Goal: Task Accomplishment & Management: Manage account settings

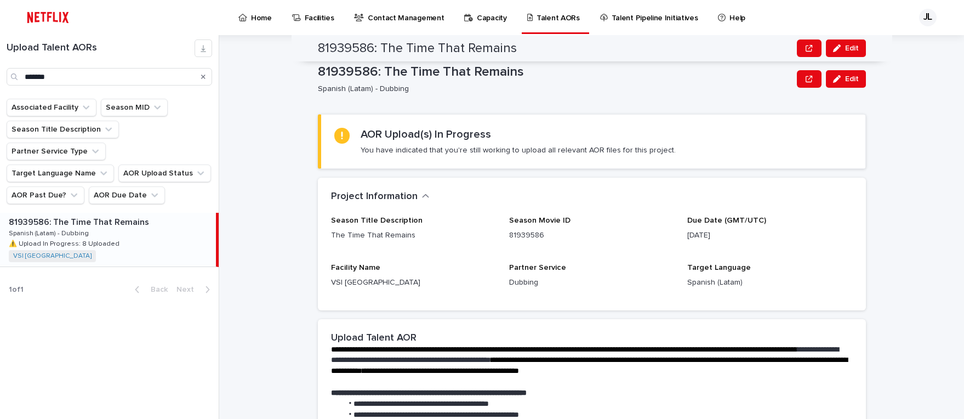
scroll to position [279, 0]
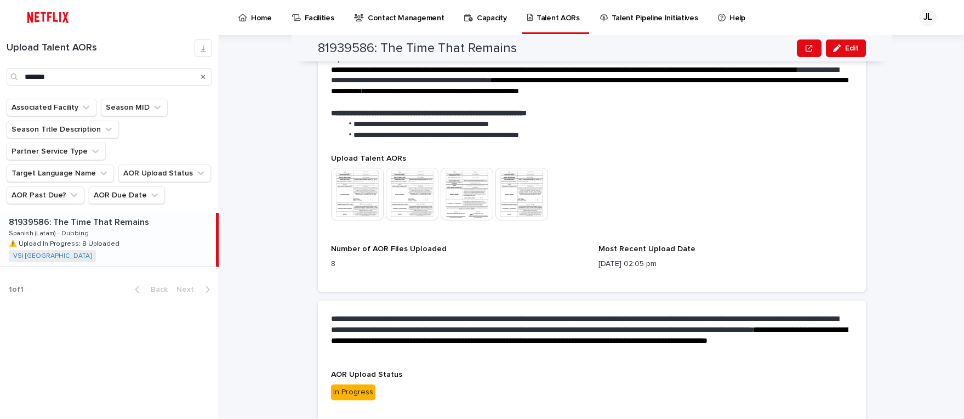
click at [717, 184] on div "This file cannot be opened Download File" at bounding box center [592, 195] width 522 height 55
click at [833, 49] on icon "button" at bounding box center [837, 48] width 8 height 8
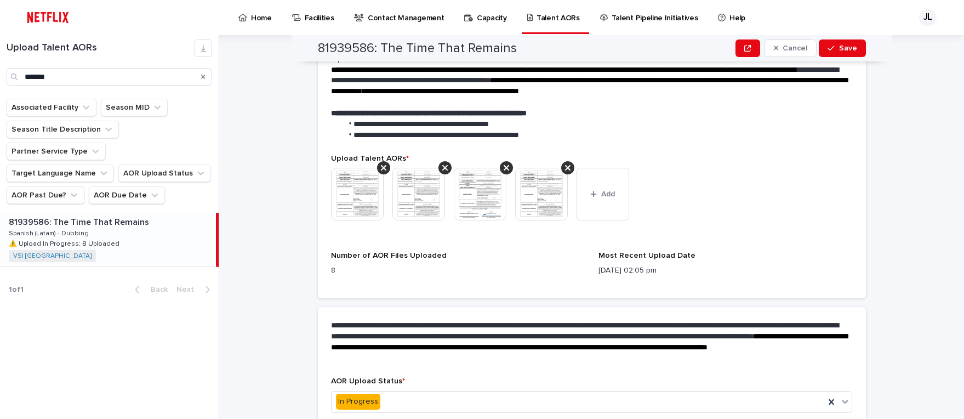
scroll to position [286, 0]
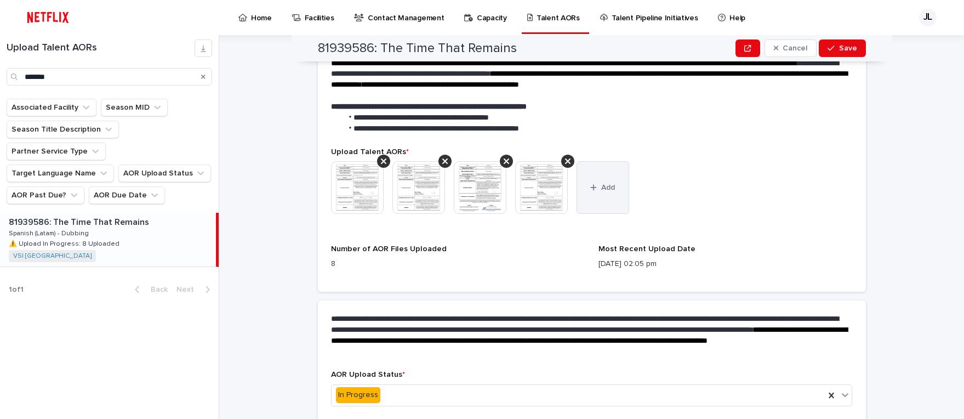
click at [601, 189] on span "Add" at bounding box center [608, 188] width 14 height 8
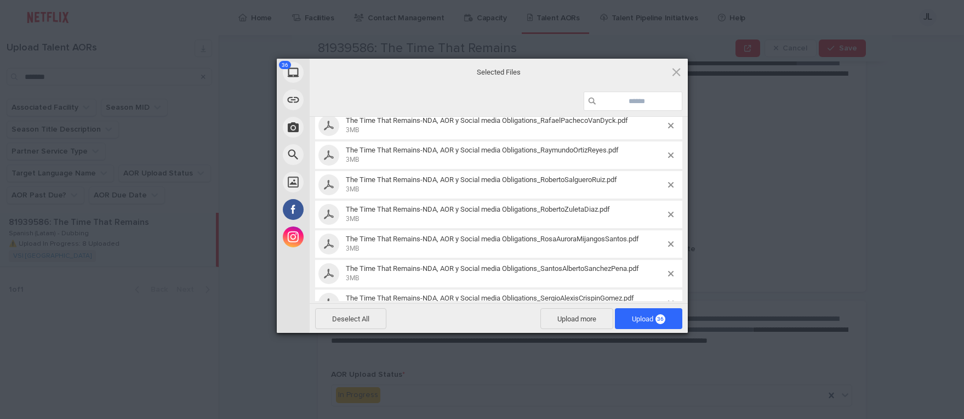
scroll to position [915, 0]
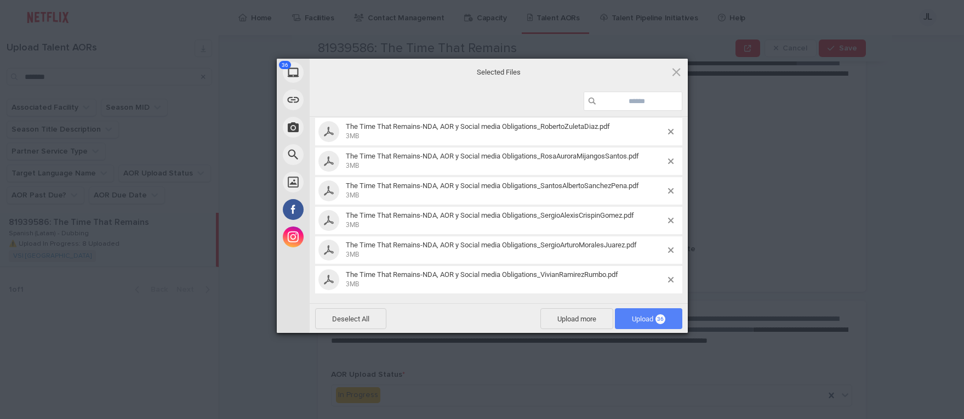
click at [642, 316] on span "Upload 36" at bounding box center [648, 319] width 33 height 8
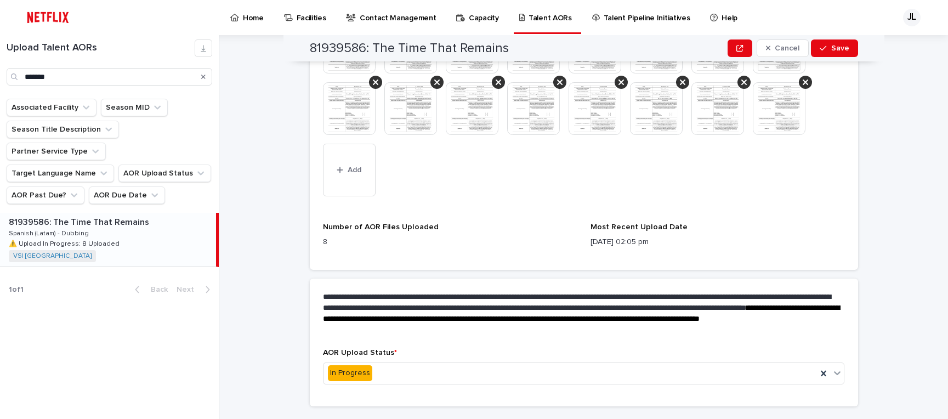
scroll to position [637, 0]
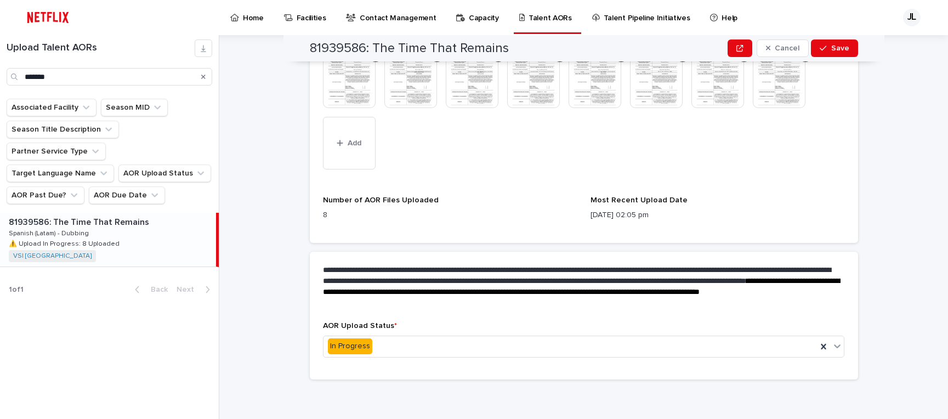
click at [773, 87] on img at bounding box center [778, 81] width 53 height 53
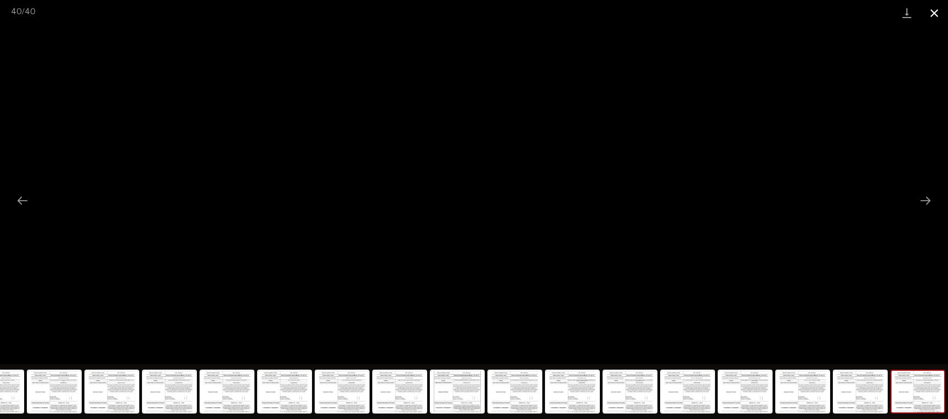
click at [928, 10] on button "Close gallery" at bounding box center [933, 13] width 27 height 26
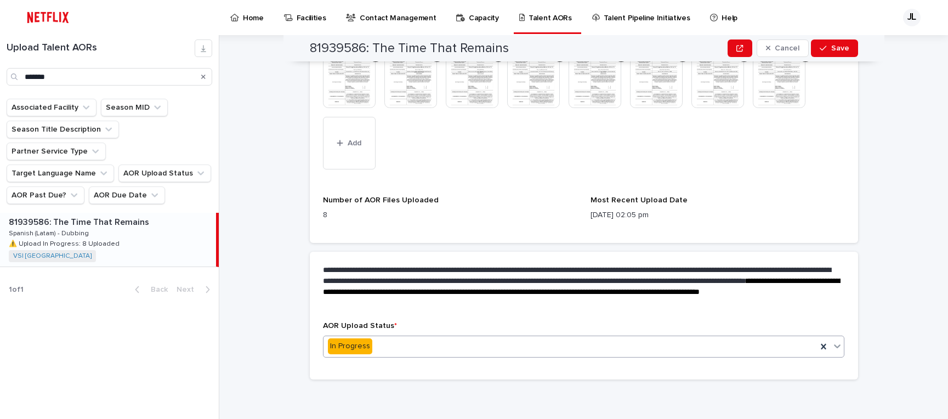
click at [834, 344] on icon at bounding box center [836, 345] width 11 height 11
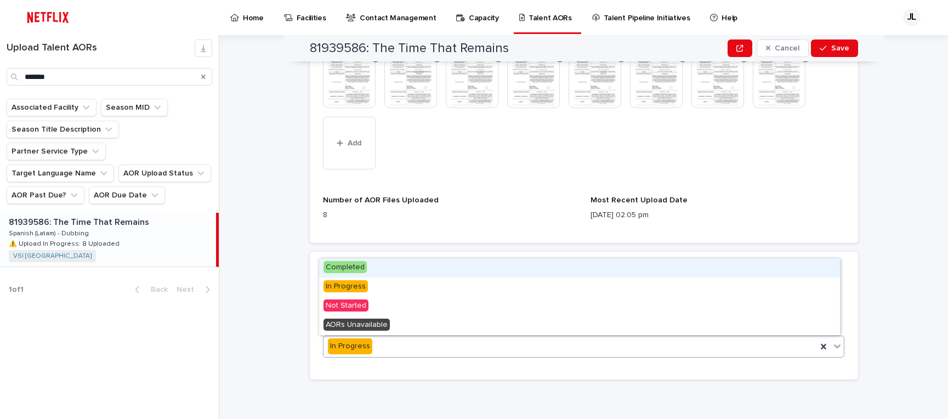
click at [469, 265] on div "Completed" at bounding box center [579, 267] width 521 height 19
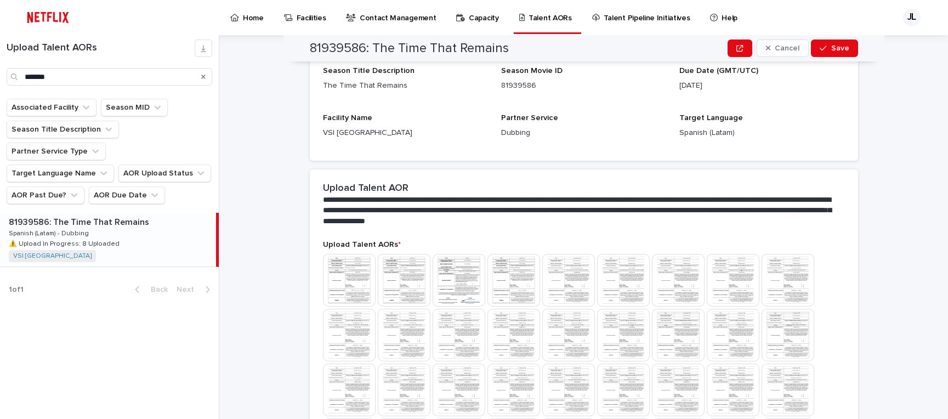
scroll to position [0, 0]
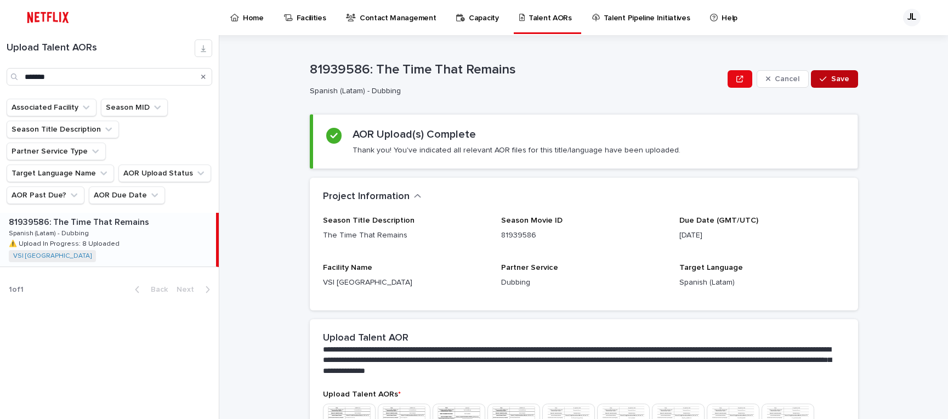
click at [834, 81] on span "Save" at bounding box center [840, 79] width 18 height 8
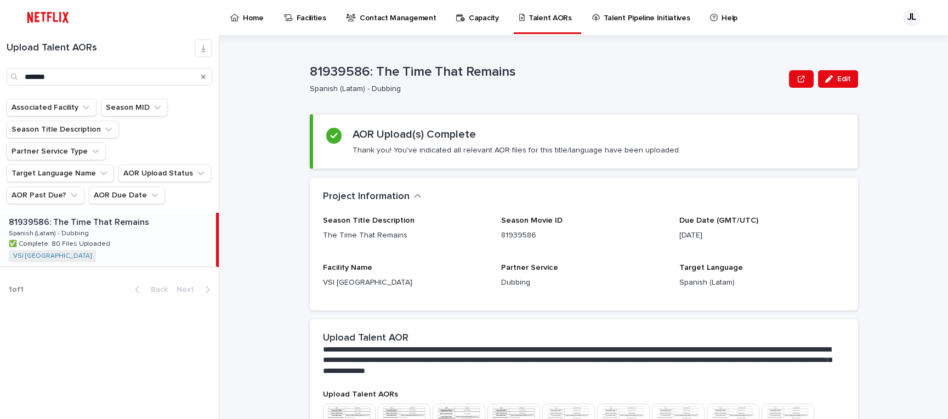
click at [677, 89] on p "Spanish (Latam) - Dubbing" at bounding box center [545, 88] width 471 height 9
click at [252, 18] on p "Home" at bounding box center [253, 11] width 21 height 23
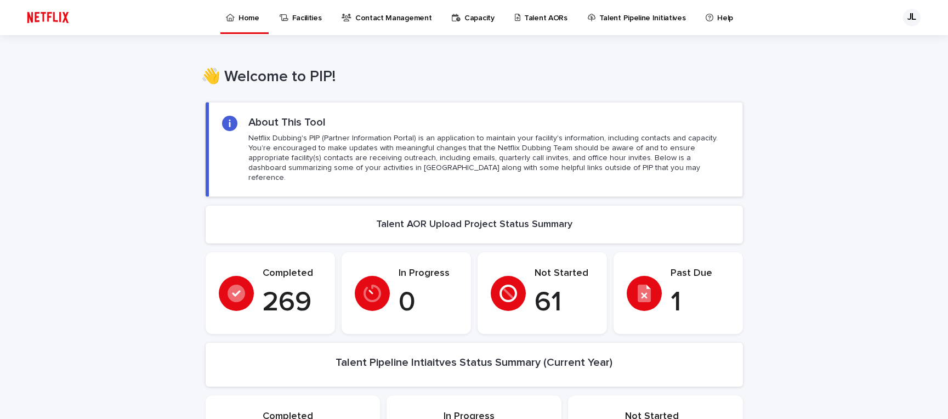
click at [522, 25] on link "Talent AORs" at bounding box center [543, 17] width 59 height 34
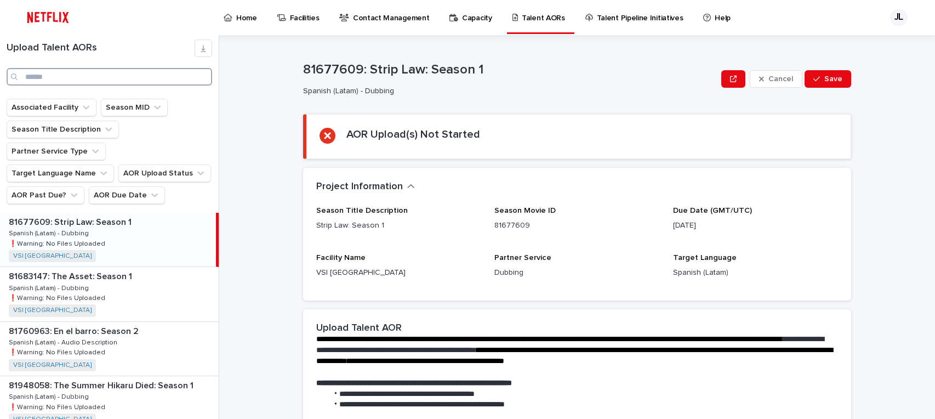
click at [93, 78] on input "Search" at bounding box center [110, 77] width 206 height 18
paste input "********"
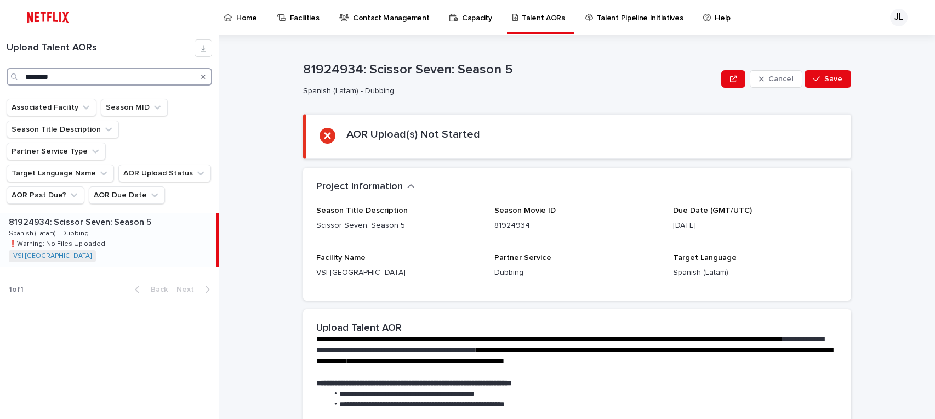
type input "********"
click at [99, 213] on div "81924934: Scissor Seven: Season 5 81924934: Scissor Seven: Season 5 Spanish (La…" at bounding box center [108, 240] width 216 height 54
drag, startPoint x: 367, startPoint y: 69, endPoint x: 516, endPoint y: 68, distance: 149.1
click at [516, 68] on p "81924934: Scissor Seven: Season 5" at bounding box center [510, 70] width 414 height 16
copy p "Scissor Seven: Season 5"
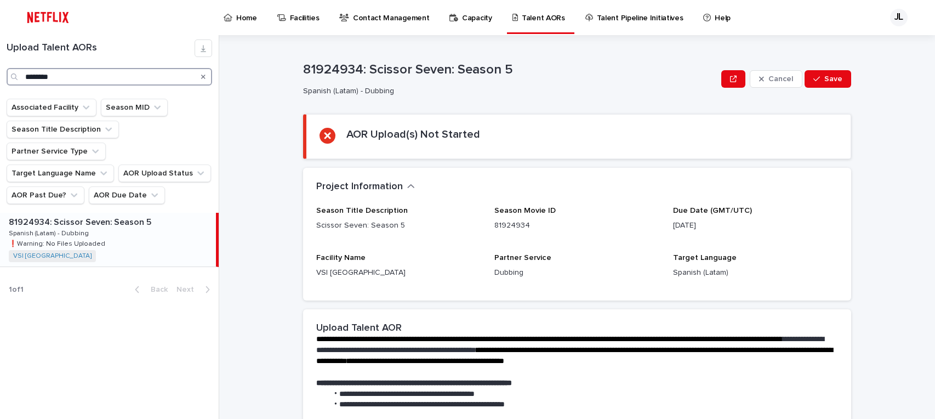
drag, startPoint x: 66, startPoint y: 73, endPoint x: 79, endPoint y: 77, distance: 14.1
click at [67, 74] on input "********" at bounding box center [110, 77] width 206 height 18
drag, startPoint x: 92, startPoint y: 79, endPoint x: 19, endPoint y: 76, distance: 73.5
click at [19, 76] on div "********" at bounding box center [110, 77] width 206 height 18
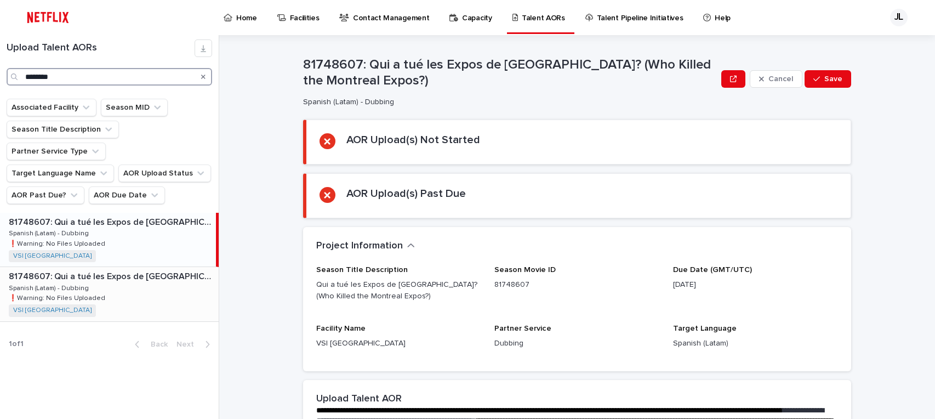
type input "********"
click at [81, 292] on p "❗️Warning: No Files Uploaded" at bounding box center [58, 297] width 99 height 10
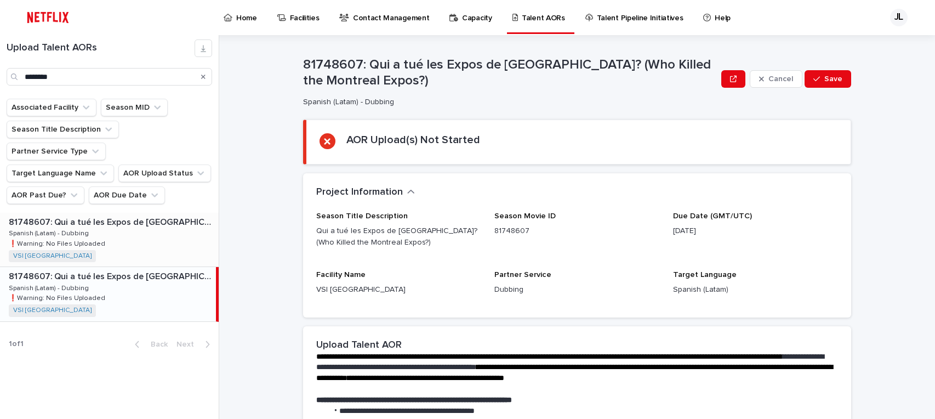
click at [109, 213] on div "81748607: Qui a tué les Expos de [GEOGRAPHIC_DATA]? (Who Killed the Montreal Ex…" at bounding box center [109, 240] width 219 height 54
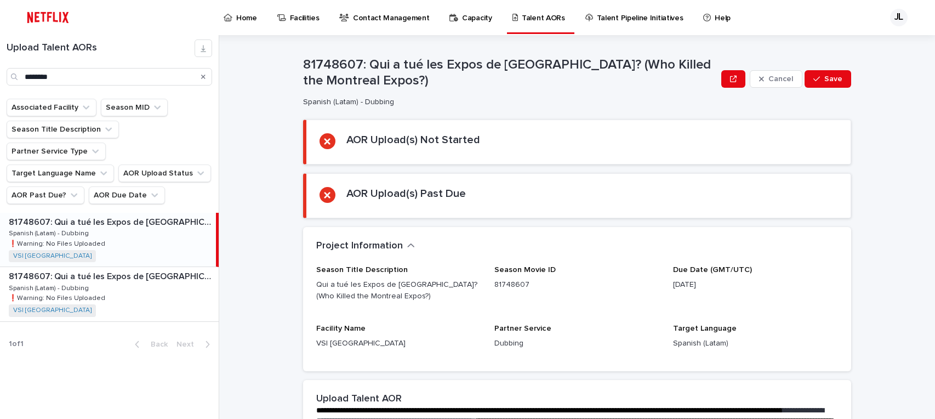
click at [105, 221] on div "81748607: Qui a tué les Expos de [GEOGRAPHIC_DATA]? (Who Killed the Montreal Ex…" at bounding box center [108, 240] width 216 height 54
click at [106, 219] on div "81748607: Qui a tué les Expos de [GEOGRAPHIC_DATA]? (Who Killed the Montreal Ex…" at bounding box center [108, 240] width 216 height 54
click at [103, 269] on p "81748607: Qui a tué les Expos de [GEOGRAPHIC_DATA]? (Who Killed the Montreal Ex…" at bounding box center [113, 275] width 208 height 13
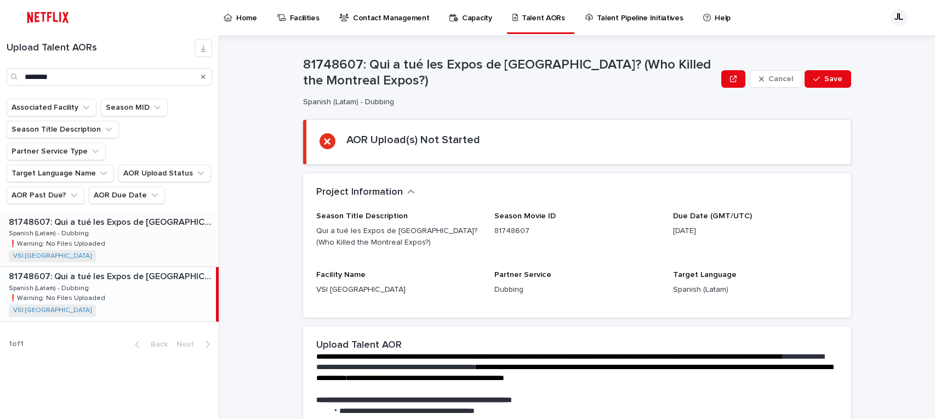
click at [118, 215] on p "81748607: Qui a tué les Expos de [GEOGRAPHIC_DATA]? (Who Killed the Montreal Ex…" at bounding box center [113, 221] width 208 height 13
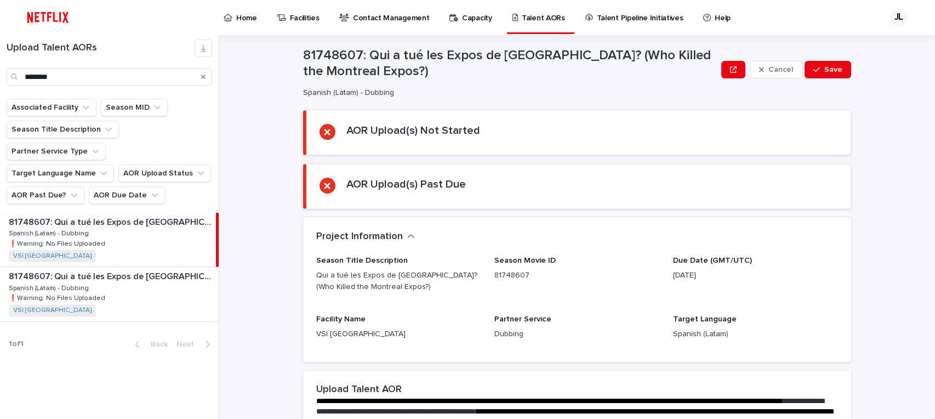
scroll to position [22, 0]
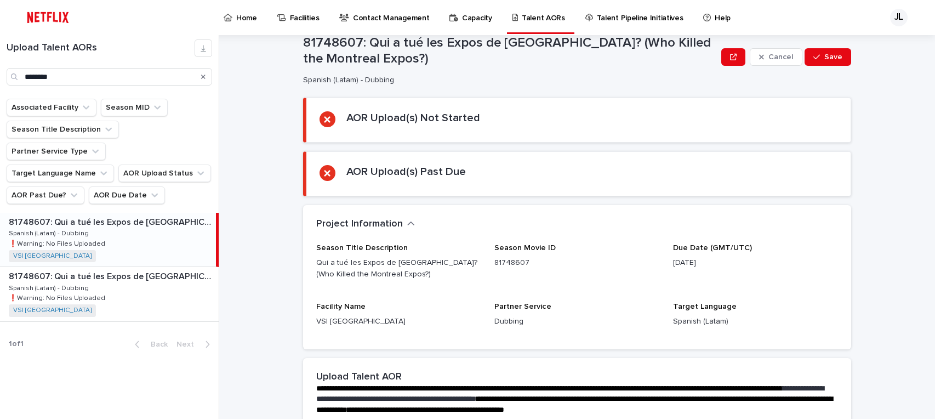
click at [132, 213] on div "81748607: Qui a tué les Expos de [GEOGRAPHIC_DATA]? (Who Killed the Montreal Ex…" at bounding box center [108, 240] width 216 height 54
click at [105, 267] on div "81748607: Qui a tué les Expos de [GEOGRAPHIC_DATA]? (Who Killed the Montreal Ex…" at bounding box center [109, 294] width 219 height 54
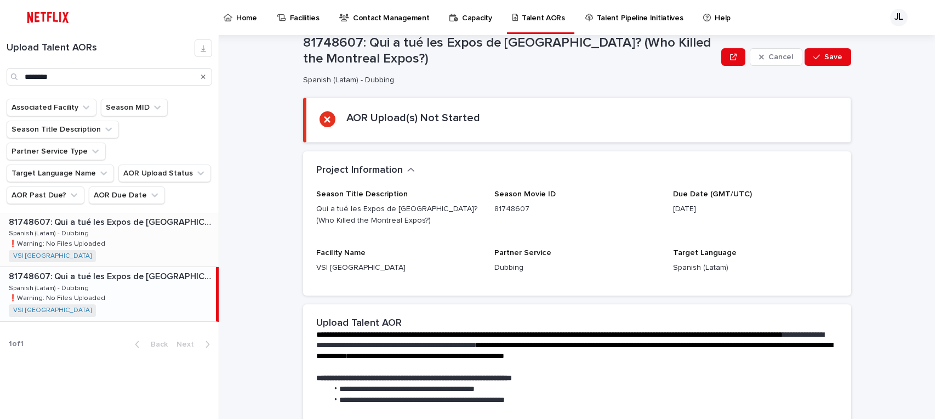
click at [103, 219] on div "81748607: Qui a tué les Expos de [GEOGRAPHIC_DATA]? (Who Killed the Montreal Ex…" at bounding box center [109, 240] width 219 height 54
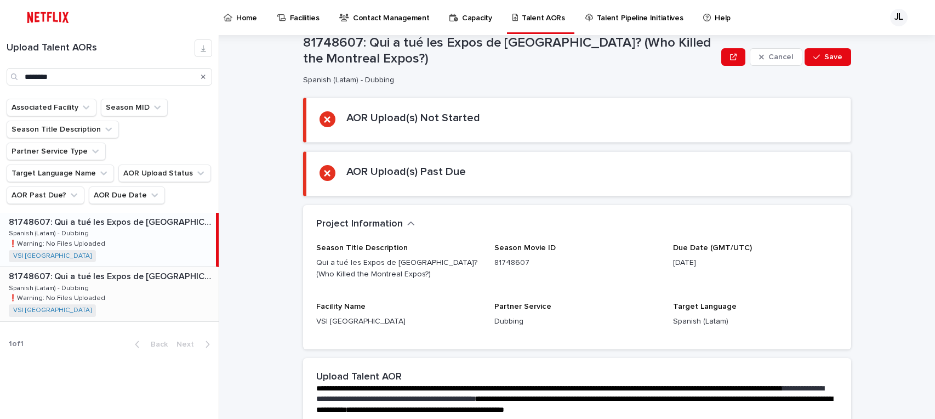
click at [99, 267] on div "81748607: Qui a tué les Expos de [GEOGRAPHIC_DATA]? (Who Killed the Montreal Ex…" at bounding box center [109, 294] width 219 height 54
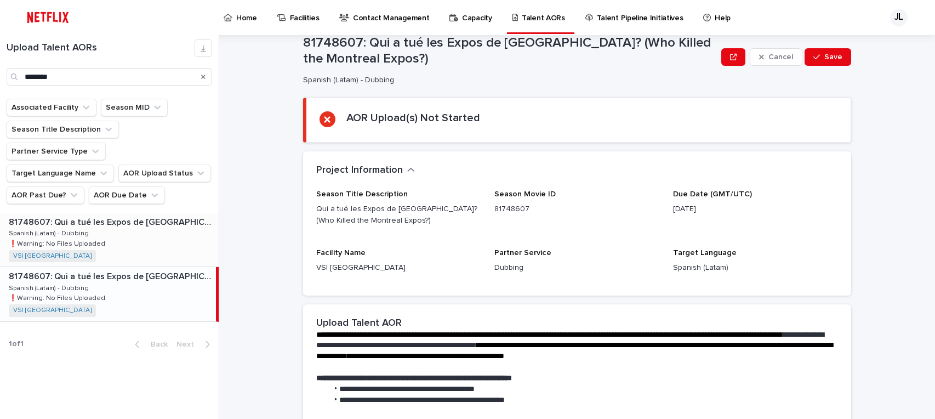
click at [101, 219] on div "81748607: Qui a tué les Expos de [GEOGRAPHIC_DATA]? (Who Killed the Montreal Ex…" at bounding box center [109, 240] width 219 height 54
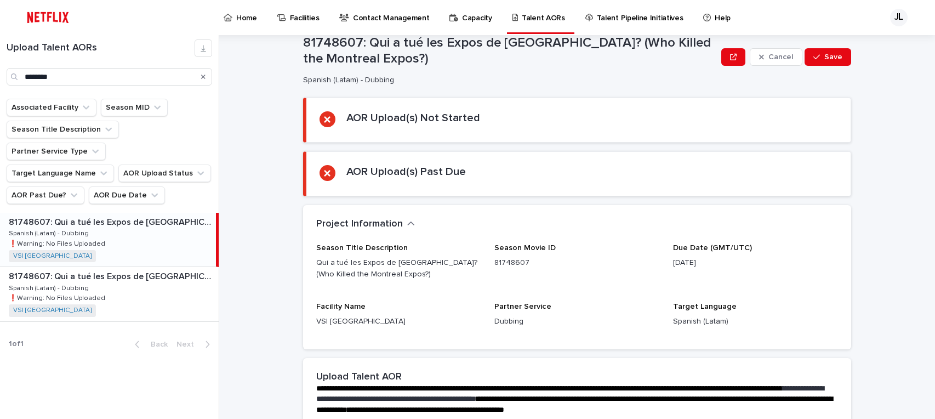
click at [135, 219] on div "81748607: Qui a tué les Expos de [GEOGRAPHIC_DATA]? (Who Killed the Montreal Ex…" at bounding box center [108, 240] width 216 height 54
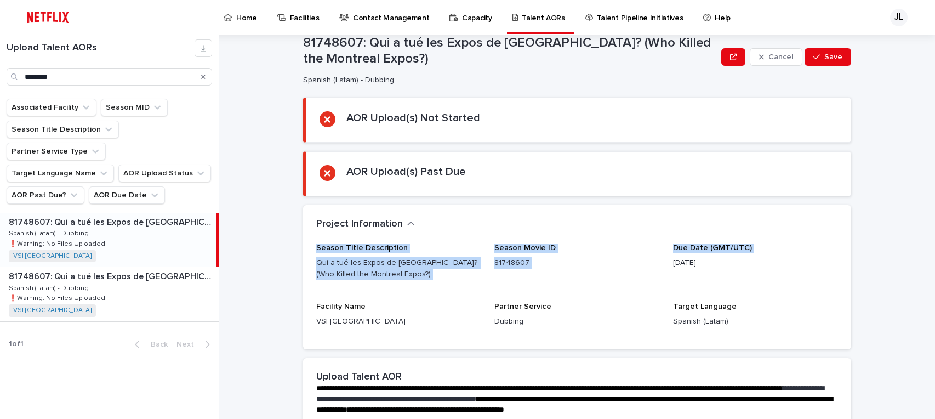
drag, startPoint x: 925, startPoint y: 206, endPoint x: 932, endPoint y: 257, distance: 51.4
click at [932, 257] on div "**********" at bounding box center [583, 227] width 703 height 384
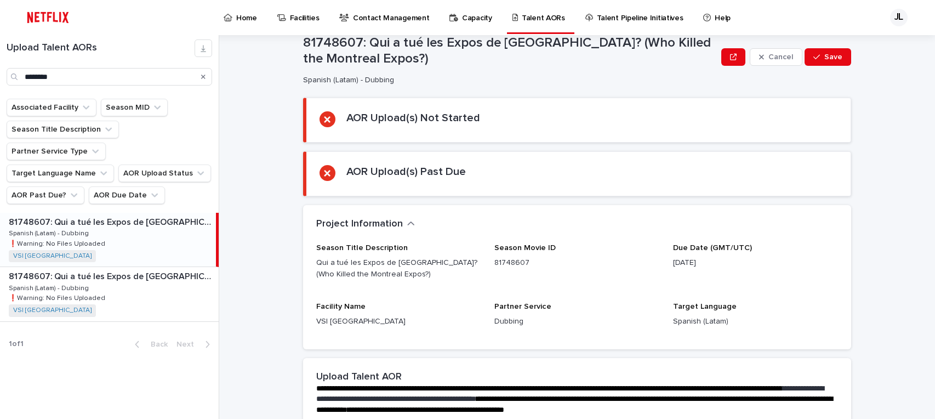
click at [678, 286] on span "Due Date (GMT/UTC) [DATE]" at bounding box center [755, 265] width 165 height 45
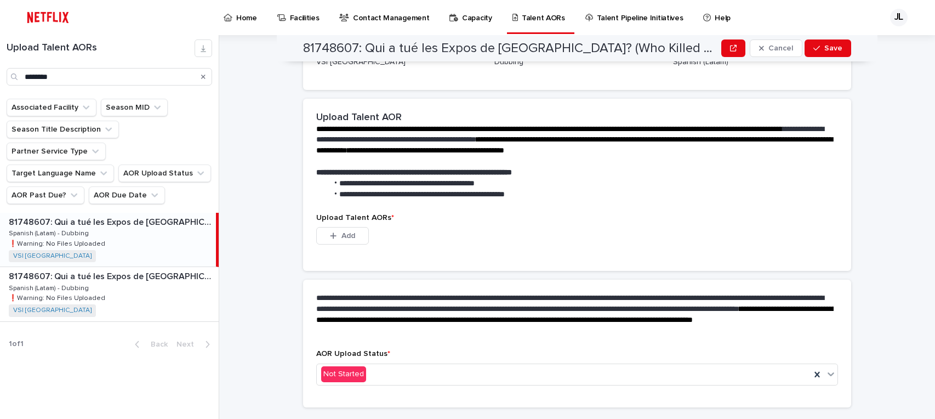
scroll to position [309, 0]
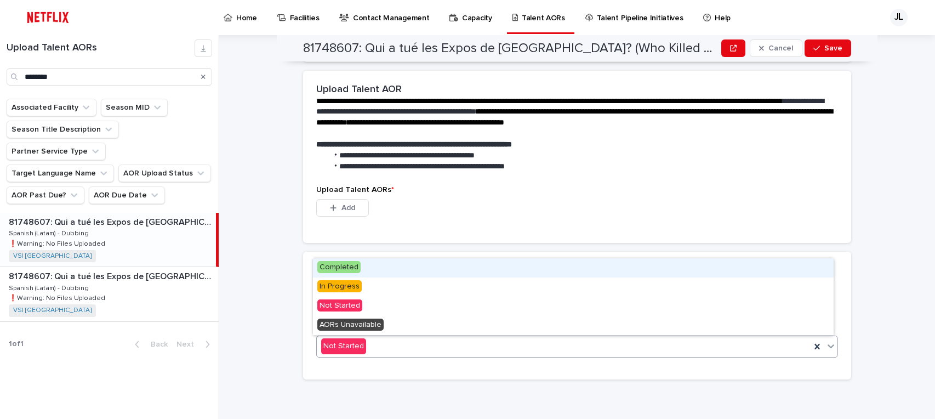
click at [829, 344] on icon at bounding box center [831, 346] width 7 height 4
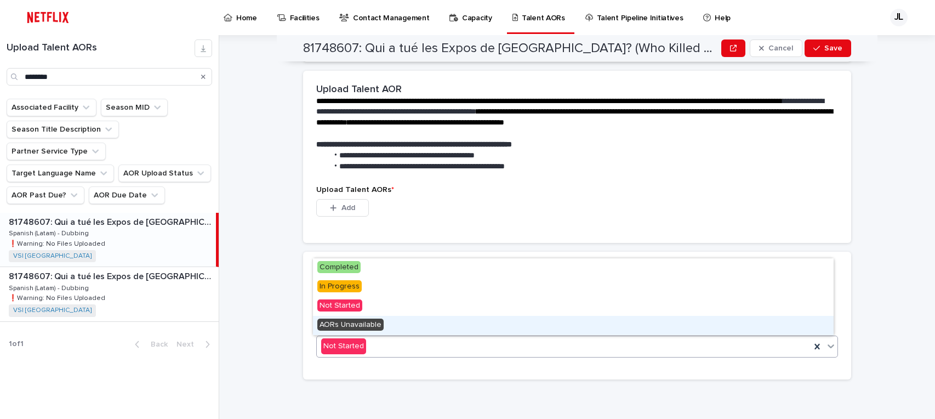
click at [383, 324] on div "AORs Unavailable" at bounding box center [573, 325] width 521 height 19
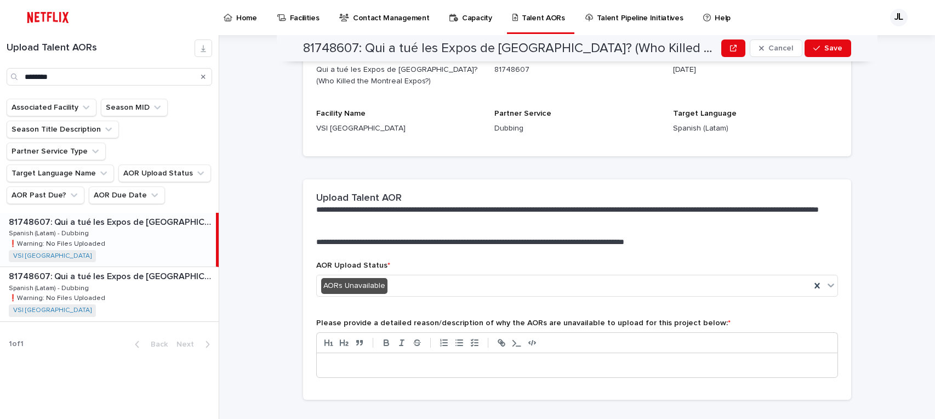
scroll to position [231, 0]
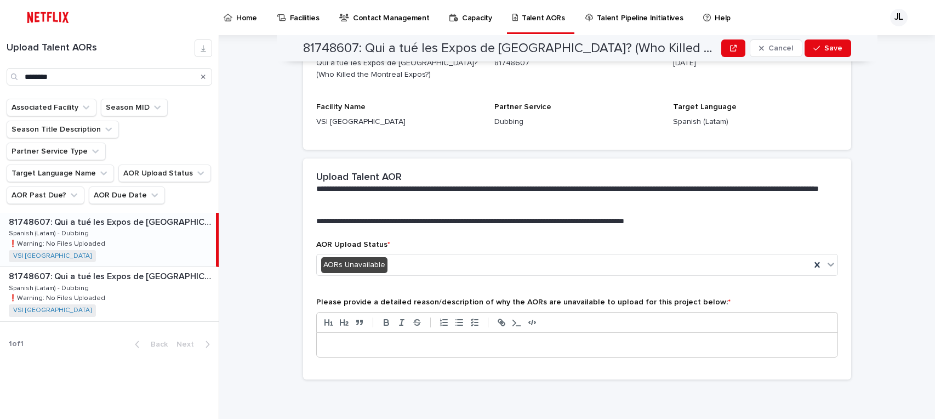
click at [391, 339] on p at bounding box center [577, 344] width 504 height 11
click at [818, 52] on div "button" at bounding box center [818, 48] width 11 height 8
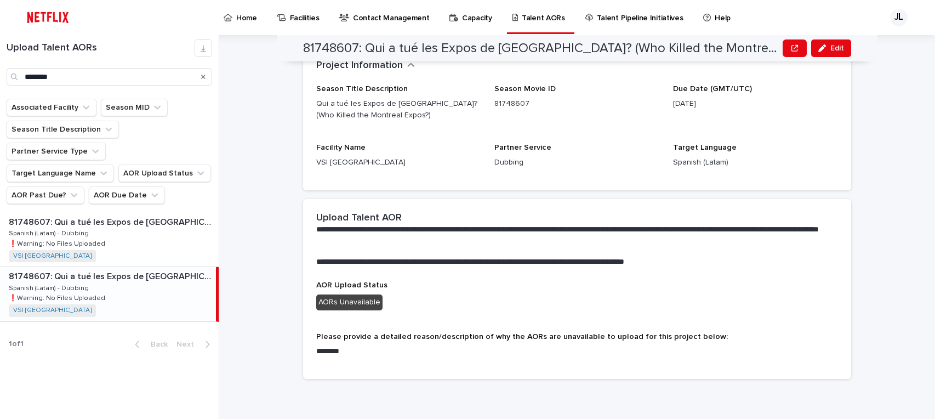
scroll to position [131, 0]
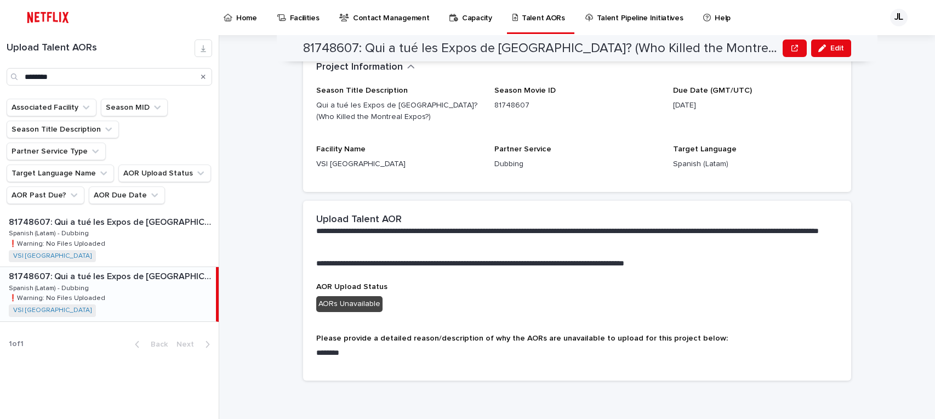
click at [100, 278] on div "81748607: Qui a tué les Expos de [GEOGRAPHIC_DATA]? (Who Killed the Montreal Ex…" at bounding box center [108, 294] width 216 height 54
click at [121, 271] on div "81748607: Qui a tué les Expos de [GEOGRAPHIC_DATA]? (Who Killed the Montreal Ex…" at bounding box center [108, 294] width 216 height 54
click at [99, 213] on div "81748607: Qui a tué les Expos de [GEOGRAPHIC_DATA]? (Who Killed the Montreal Ex…" at bounding box center [109, 240] width 219 height 54
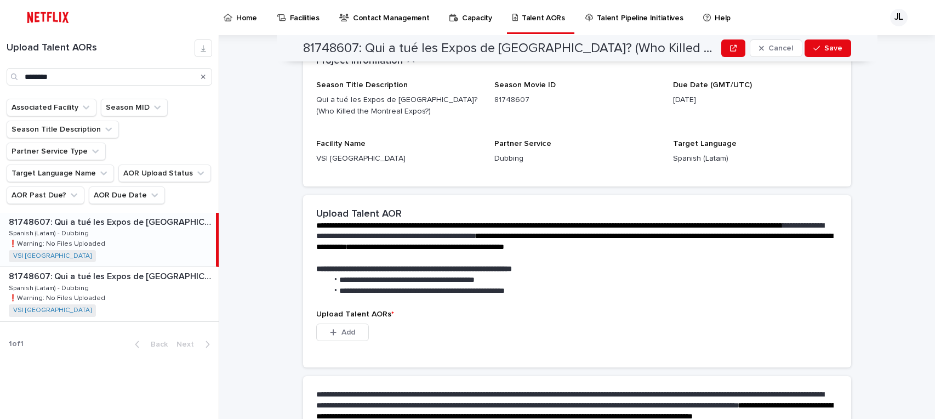
click at [100, 213] on div "81748607: Qui a tué les Expos de [GEOGRAPHIC_DATA]? (Who Killed the Montreal Ex…" at bounding box center [108, 240] width 216 height 54
click at [104, 286] on div "81748607: Qui a tué les Expos de [GEOGRAPHIC_DATA]? (Who Killed the Montreal Ex…" at bounding box center [109, 294] width 219 height 54
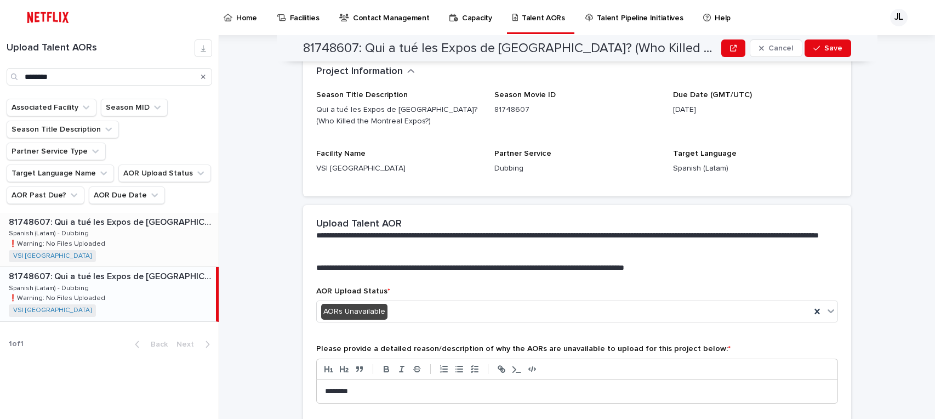
click at [124, 214] on div "81748607: Qui a tué les Expos de [GEOGRAPHIC_DATA]? (Who Killed the Montreal Ex…" at bounding box center [109, 240] width 219 height 54
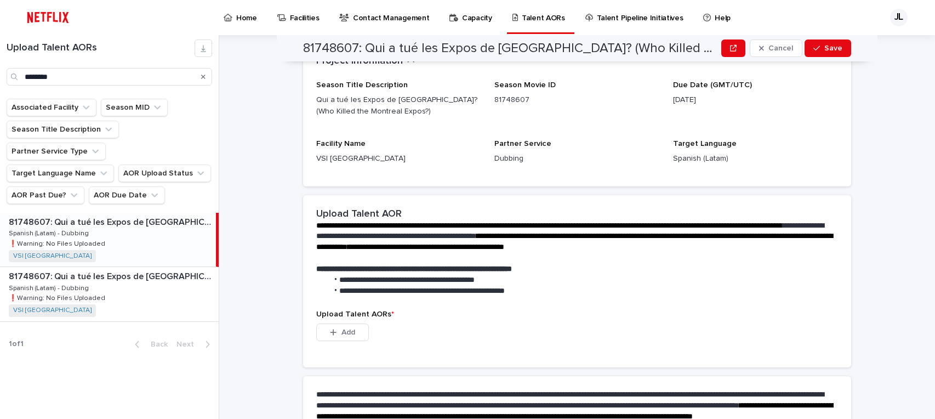
click at [146, 213] on div "81748607: Qui a tué les Expos de [GEOGRAPHIC_DATA]? (Who Killed the Montreal Ex…" at bounding box center [108, 240] width 216 height 54
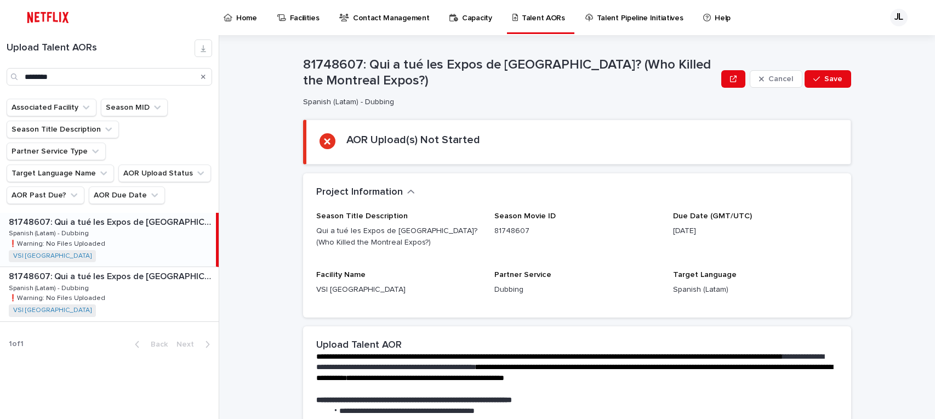
click at [213, 334] on div "Back Next" at bounding box center [172, 343] width 93 height 27
click at [205, 78] on icon "Search" at bounding box center [203, 77] width 4 height 4
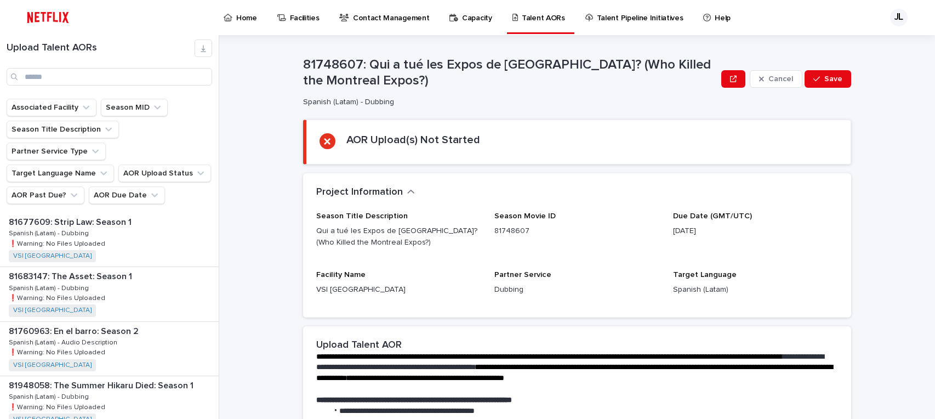
click at [533, 20] on p "Talent AORs" at bounding box center [543, 11] width 43 height 23
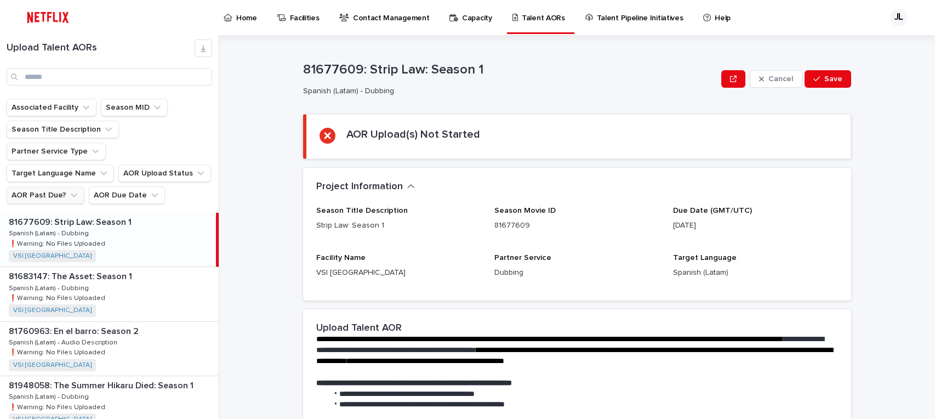
click at [39, 186] on button "AOR Past Due?" at bounding box center [46, 195] width 78 height 18
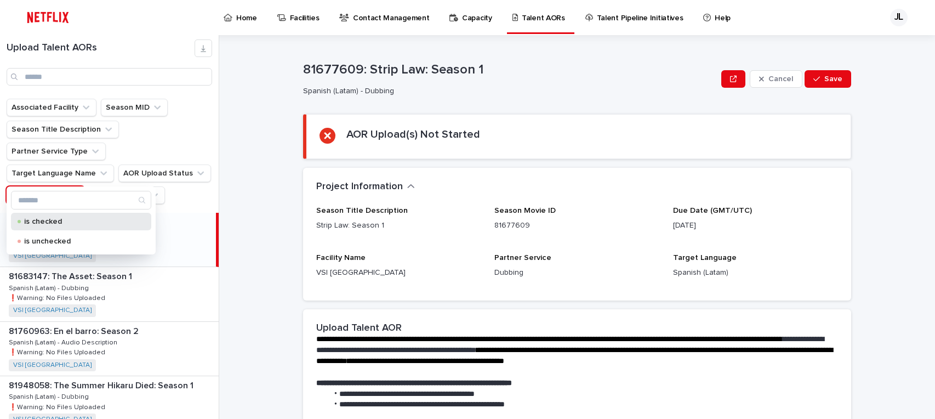
click at [57, 222] on p "is checked" at bounding box center [79, 222] width 110 height 8
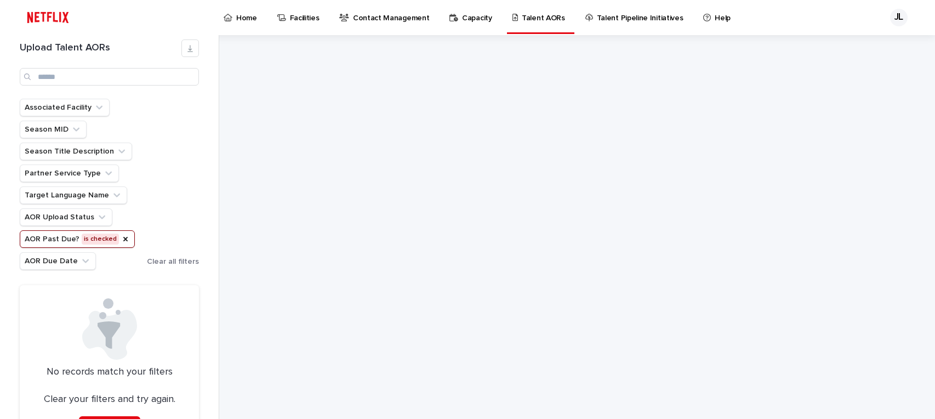
scroll to position [35, 0]
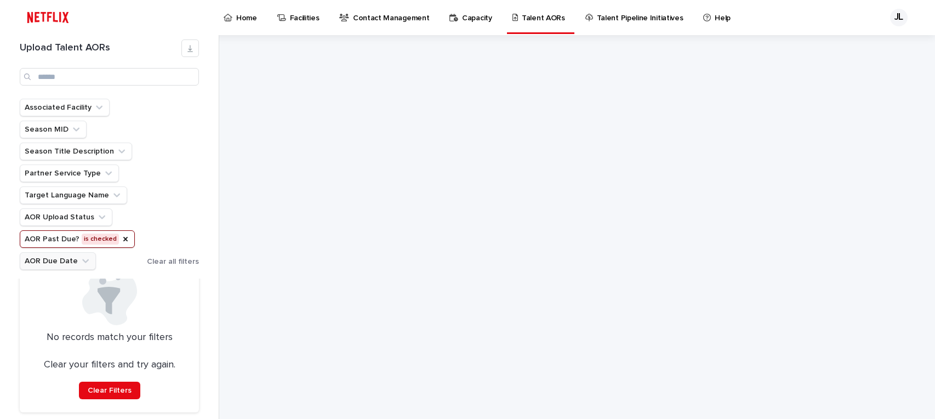
click at [47, 260] on button "AOR Due Date" at bounding box center [58, 261] width 76 height 18
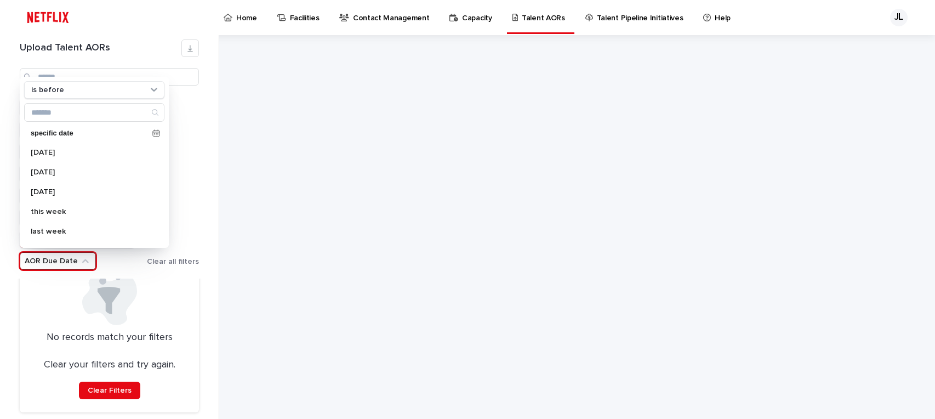
click at [206, 186] on div "Upload Talent AORs Associated Facility Season MID Season Title Description Part…" at bounding box center [109, 227] width 219 height 384
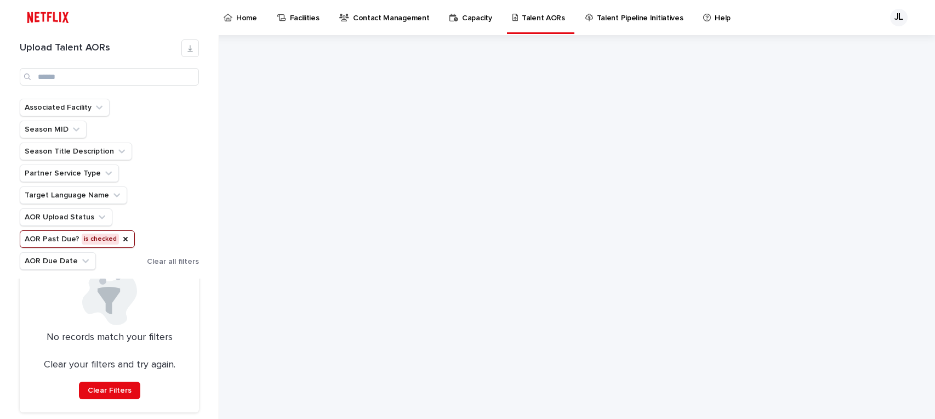
drag, startPoint x: 119, startPoint y: 239, endPoint x: 127, endPoint y: 237, distance: 8.5
click at [123, 239] on icon "AOR Past Due?" at bounding box center [125, 239] width 4 height 4
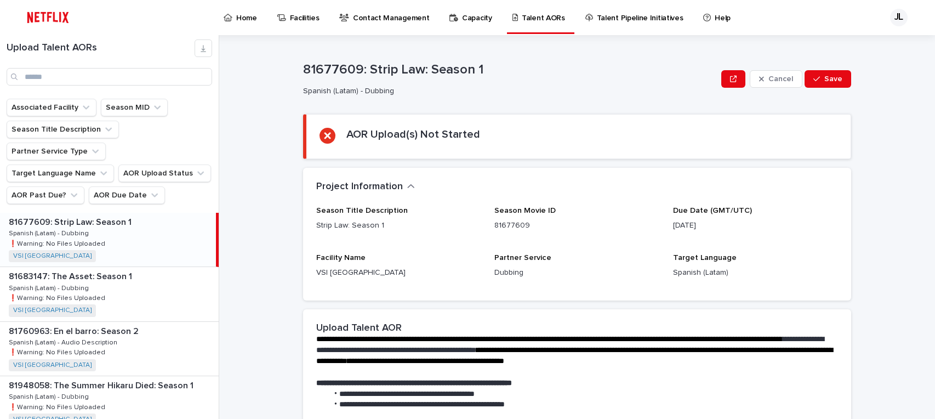
click at [248, 13] on p "Home" at bounding box center [246, 11] width 21 height 23
